Goal: Check status: Check status

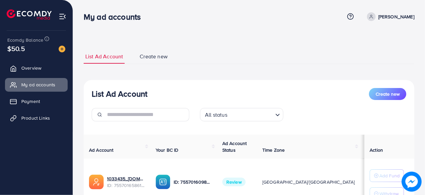
click at [46, 131] on ul "Overview My ad accounts Payment Product Links" at bounding box center [36, 95] width 73 height 73
click at [48, 125] on ul "Overview My ad accounts Payment Product Links" at bounding box center [36, 95] width 73 height 73
click at [42, 118] on span "Product Links" at bounding box center [37, 118] width 29 height 7
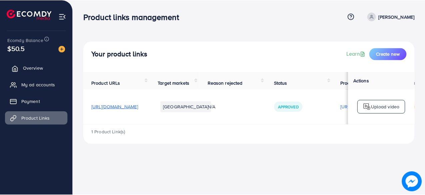
scroll to position [0, 0]
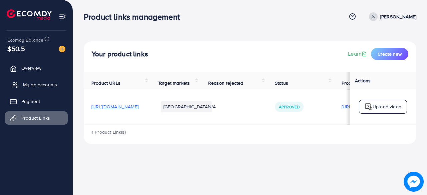
click at [31, 83] on span "My ad accounts" at bounding box center [40, 84] width 34 height 7
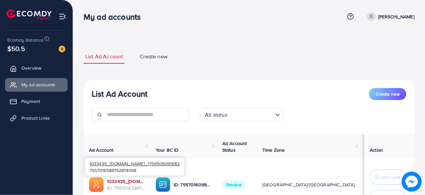
click at [117, 183] on link "1033435_havenify.pk_1759505091682" at bounding box center [126, 181] width 38 height 7
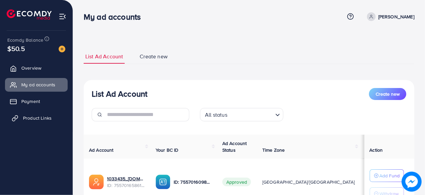
click at [37, 118] on span "Product Links" at bounding box center [37, 118] width 29 height 7
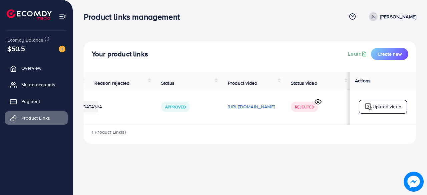
scroll to position [0, 197]
click at [317, 103] on circle at bounding box center [318, 102] width 2 height 2
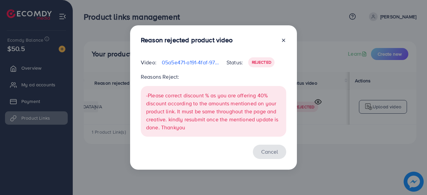
click at [276, 153] on button "Cancel" at bounding box center [269, 152] width 33 height 14
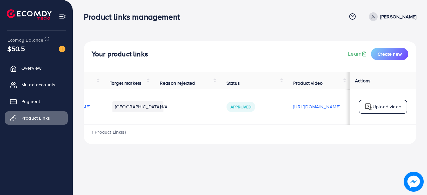
scroll to position [0, 0]
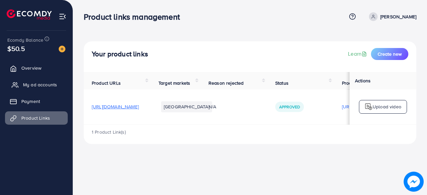
click at [34, 87] on span "My ad accounts" at bounding box center [40, 84] width 34 height 7
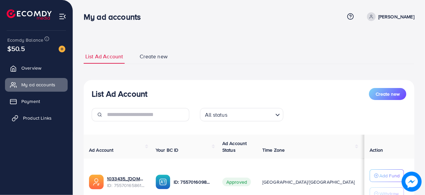
click at [30, 118] on span "Product Links" at bounding box center [37, 118] width 29 height 7
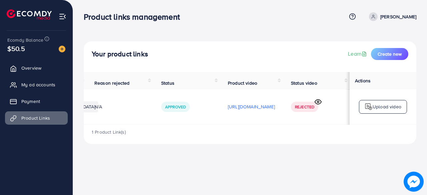
scroll to position [0, 197]
click at [315, 105] on icon at bounding box center [318, 101] width 7 height 7
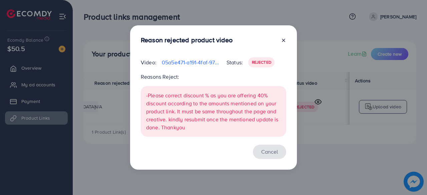
click at [273, 150] on button "Cancel" at bounding box center [269, 152] width 33 height 14
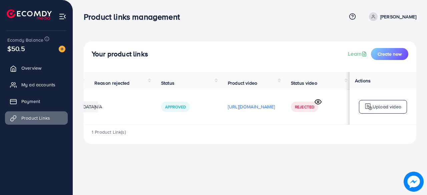
scroll to position [0, 0]
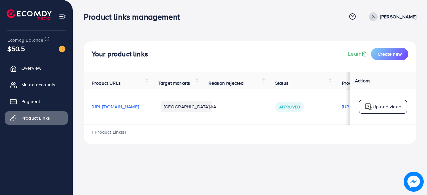
click at [324, 124] on td "Approved" at bounding box center [300, 106] width 67 height 35
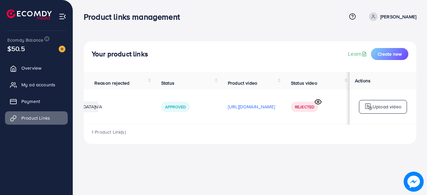
scroll to position [0, 197]
click at [317, 103] on circle at bounding box center [318, 102] width 2 height 2
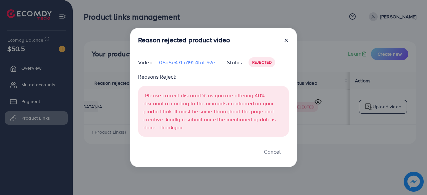
click at [317, 104] on div "Reason rejected product video Video: 05a5e471-a191-4faf-97ed-7aedd601c766-17595…" at bounding box center [213, 97] width 427 height 195
